Goal: Task Accomplishment & Management: Complete application form

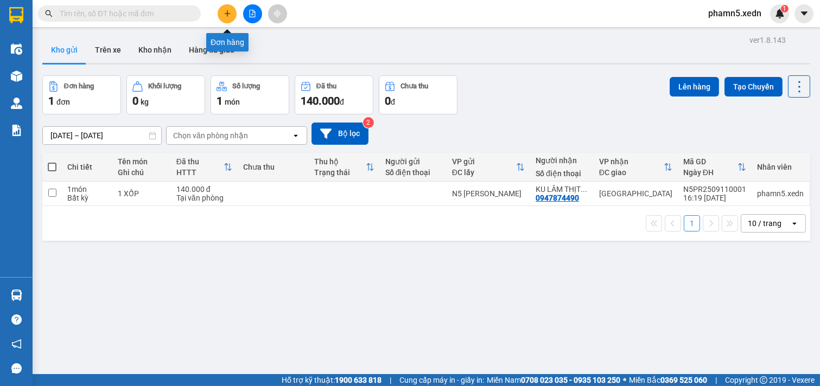
click at [226, 12] on icon "plus" at bounding box center [228, 14] width 8 height 8
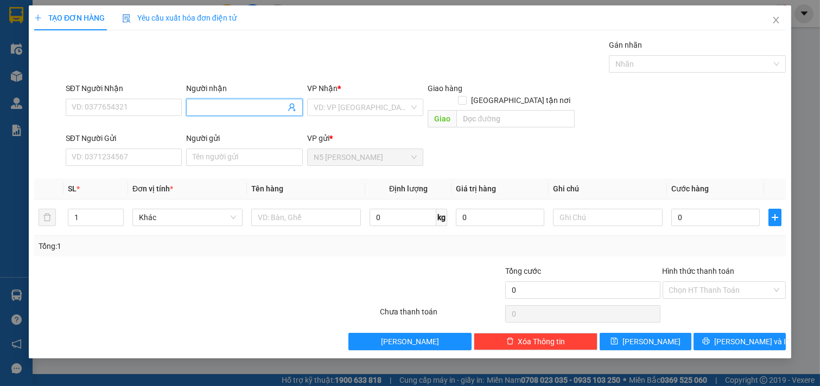
click at [207, 106] on input "Người nhận" at bounding box center [239, 107] width 93 height 12
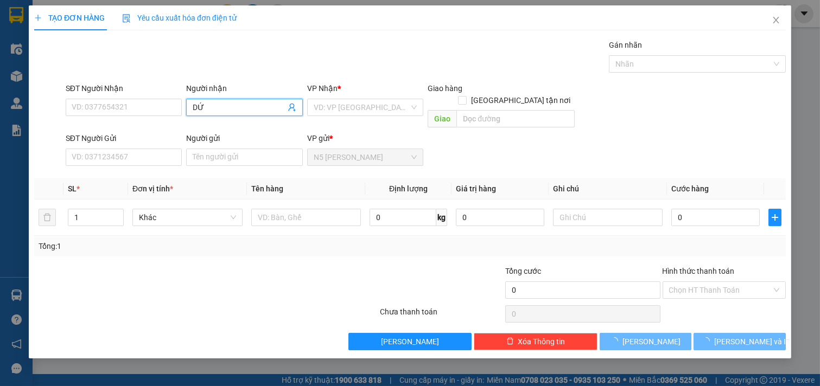
type input "D"
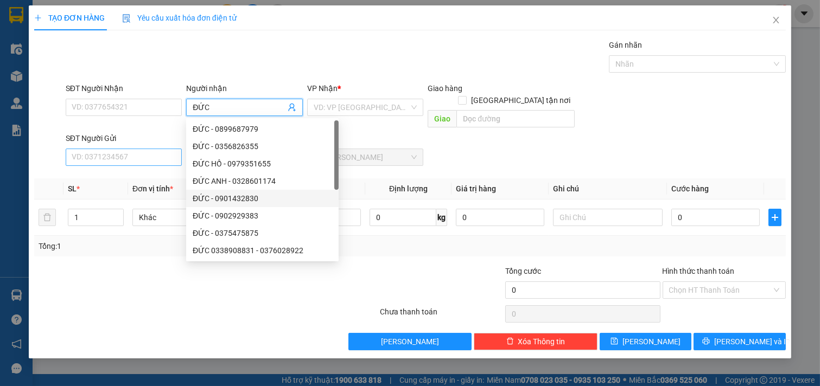
type input "ĐỨC"
click at [140, 149] on input "SĐT Người Gửi" at bounding box center [124, 157] width 117 height 17
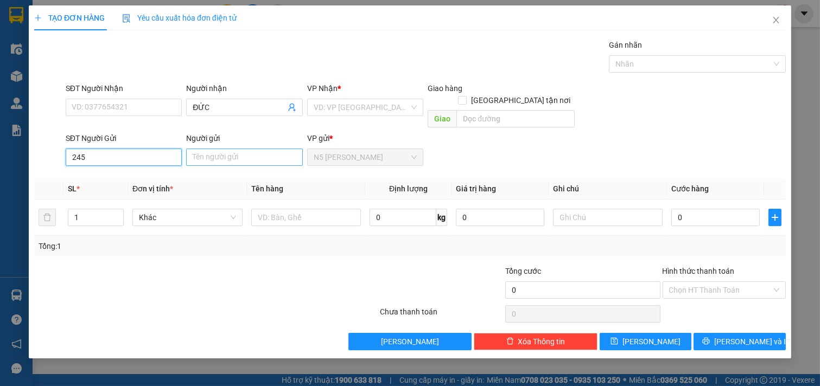
type input "245"
click at [213, 149] on input "Người gửi" at bounding box center [244, 157] width 117 height 17
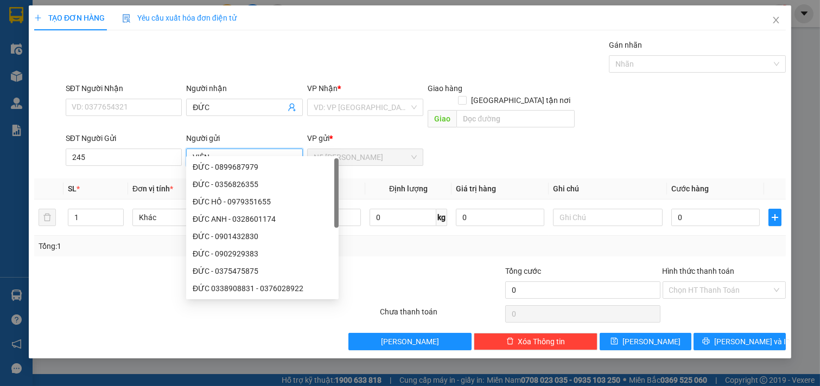
type input "VIÊN"
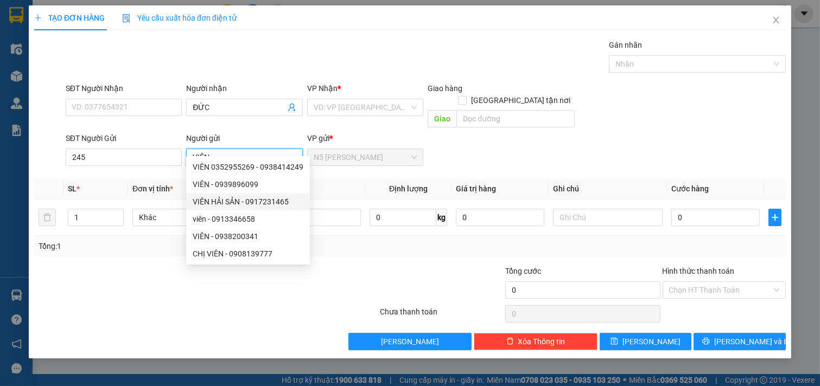
click at [221, 201] on div "VIÊN HẢI SẢN - 0917231465" at bounding box center [248, 202] width 111 height 12
type input "0917231465"
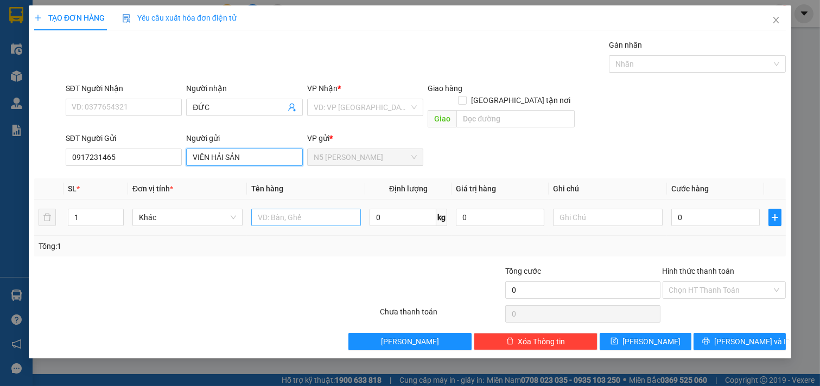
type input "VIÊN HẢI SẢN"
click at [306, 209] on input "text" at bounding box center [306, 217] width 110 height 17
type input "1 XỐP"
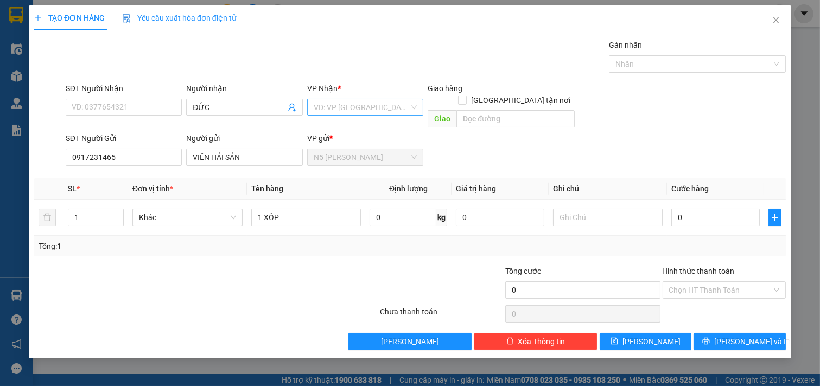
click at [387, 100] on input "search" at bounding box center [362, 107] width 96 height 16
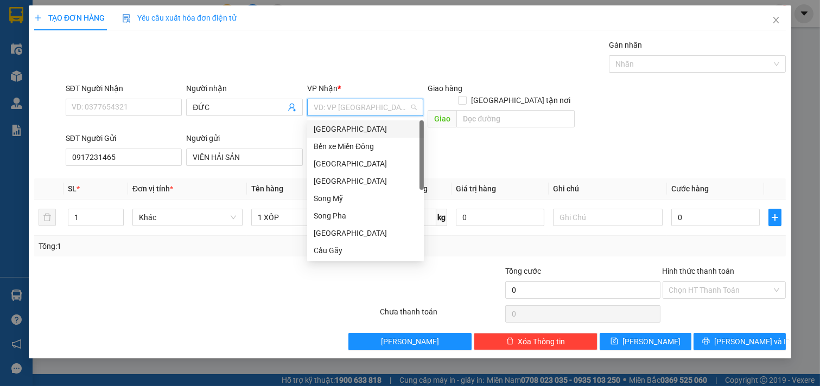
click at [378, 132] on div "[GEOGRAPHIC_DATA]" at bounding box center [366, 129] width 104 height 12
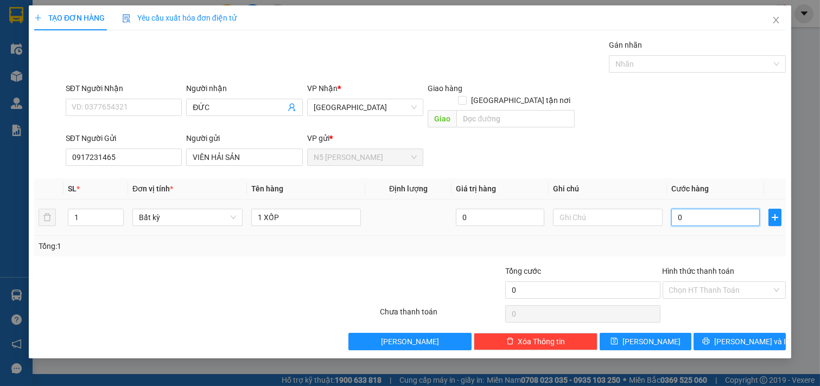
type input "5"
type input "50"
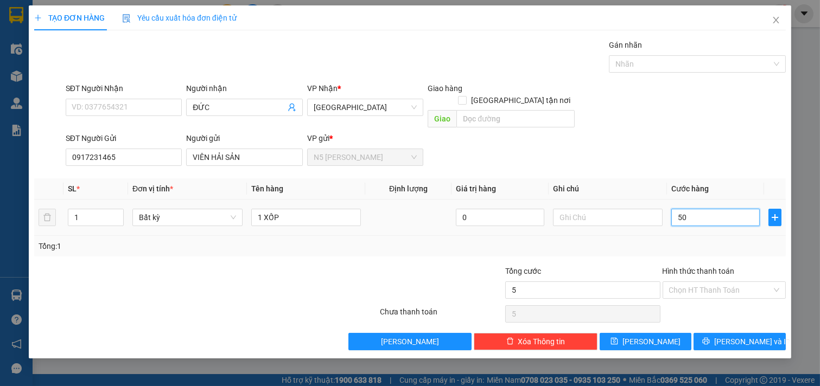
type input "50"
click at [714, 282] on input "Hình thức thanh toán" at bounding box center [720, 290] width 103 height 16
type input "50.000"
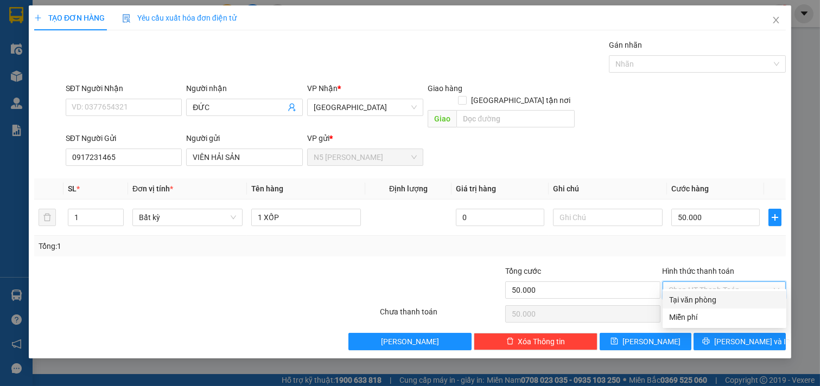
click at [694, 298] on div "Tại văn phòng" at bounding box center [724, 300] width 111 height 12
type input "0"
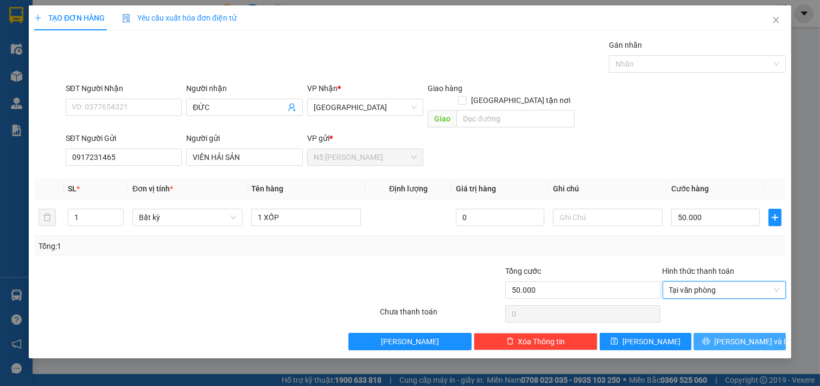
click at [729, 333] on button "[PERSON_NAME] và In" at bounding box center [740, 341] width 92 height 17
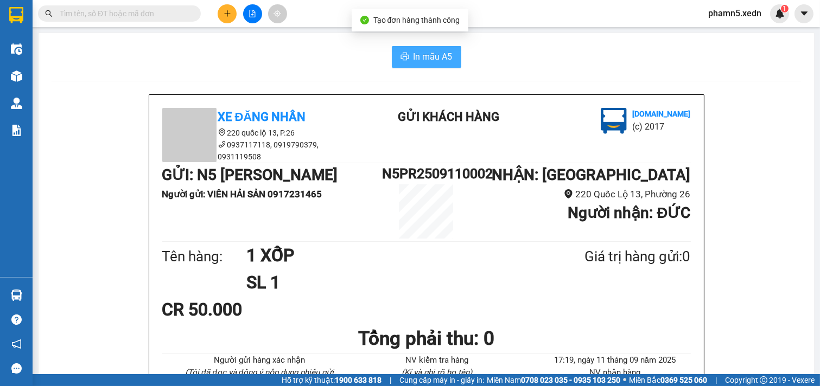
click at [415, 56] on span "In mẫu A5" at bounding box center [433, 57] width 39 height 14
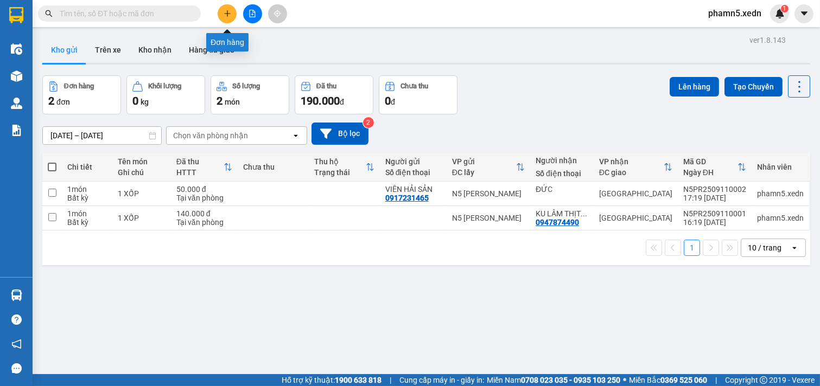
click at [230, 13] on icon "plus" at bounding box center [227, 13] width 6 height 1
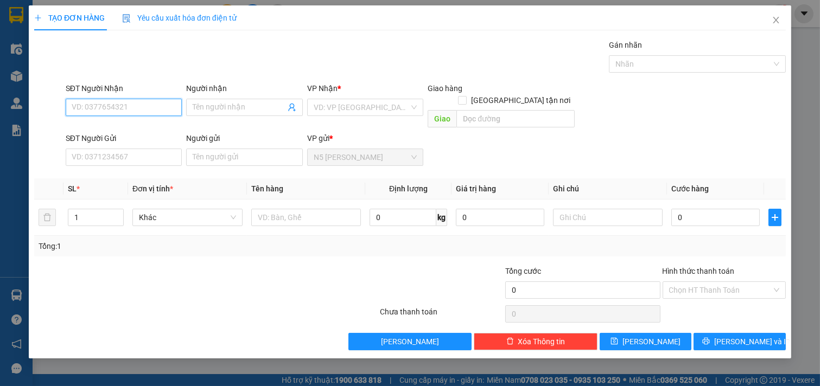
click at [144, 112] on input "SĐT Người Nhận" at bounding box center [124, 107] width 117 height 17
click at [123, 137] on div "0902807276" at bounding box center [124, 128] width 117 height 17
type input "0902807276"
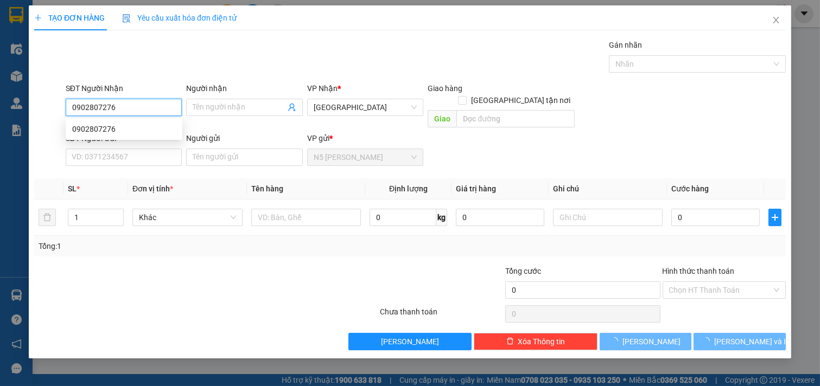
type input "30.000"
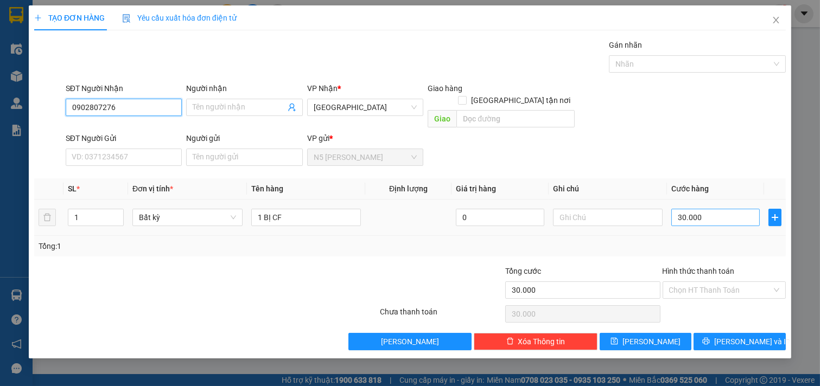
type input "0902807276"
type input "4"
type input "40"
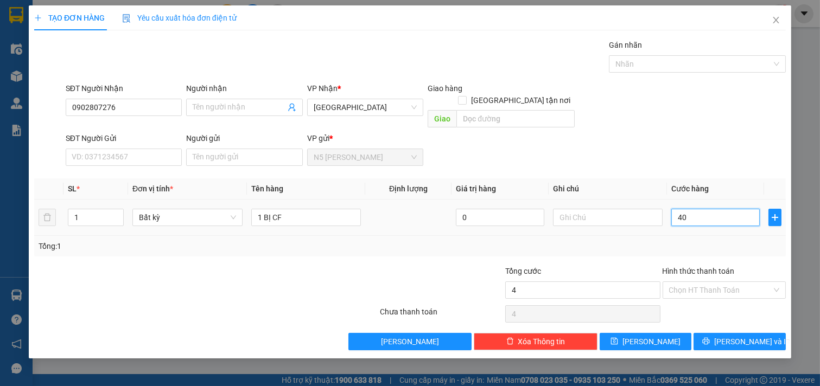
type input "40"
type input "400"
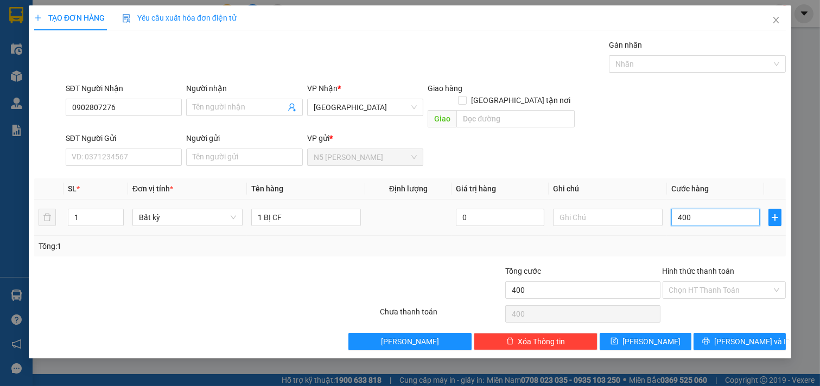
type input "4.000"
type input "40.000"
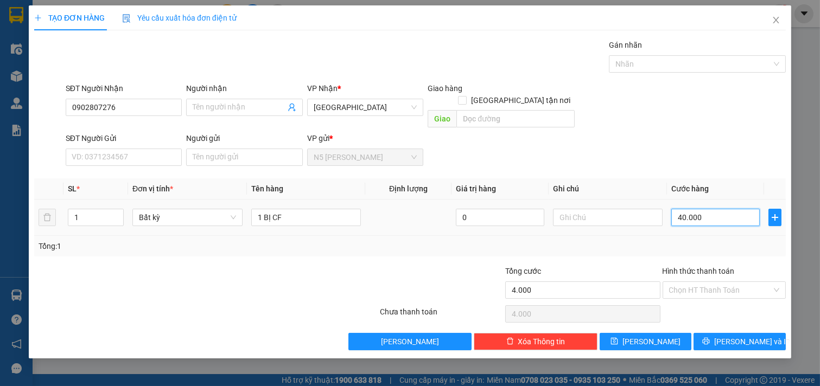
type input "40.000"
click at [717, 333] on button "[PERSON_NAME] và In" at bounding box center [740, 341] width 92 height 17
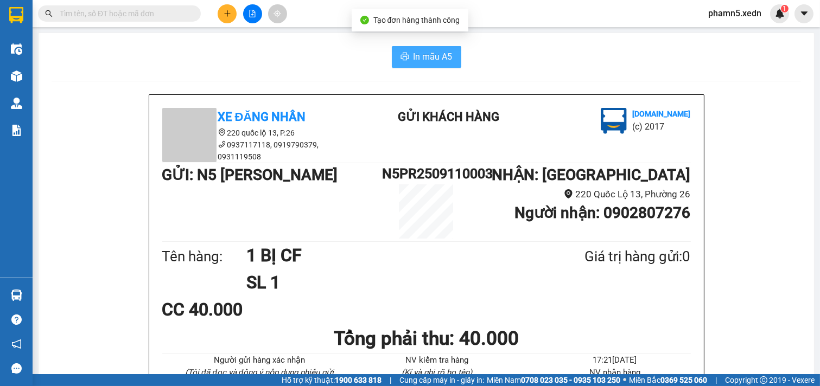
click at [422, 61] on span "In mẫu A5" at bounding box center [433, 57] width 39 height 14
